Goal: Task Accomplishment & Management: Manage account settings

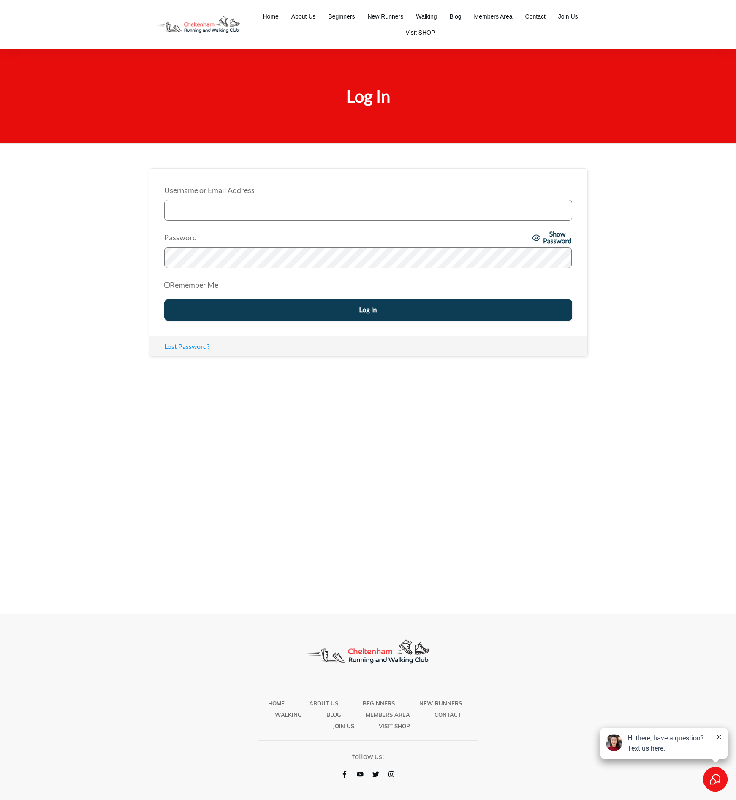
type input "[EMAIL_ADDRESS][DOMAIN_NAME]"
click at [340, 311] on input "Log In" at bounding box center [368, 310] width 408 height 21
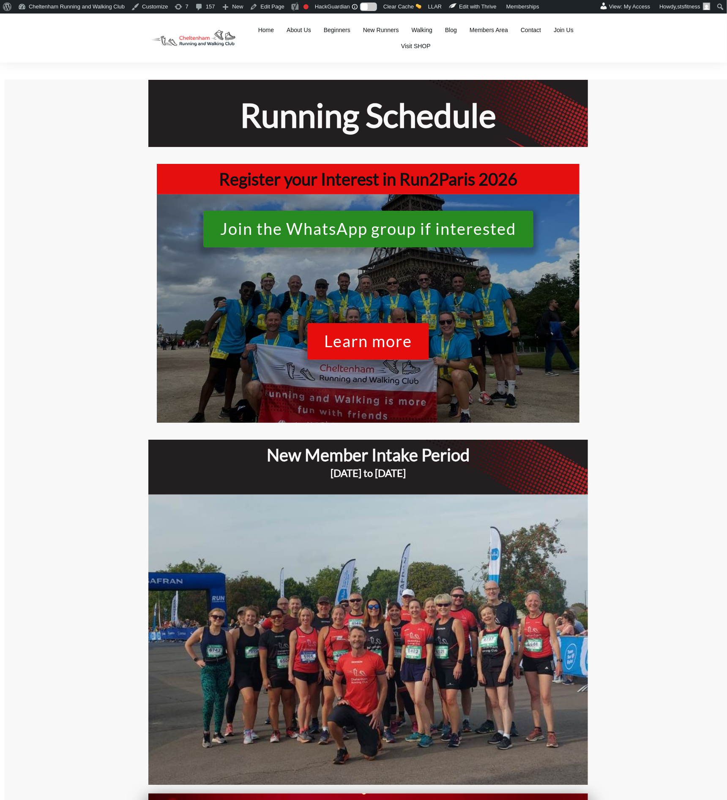
scroll to position [13, 0]
